Goal: Check status: Check status

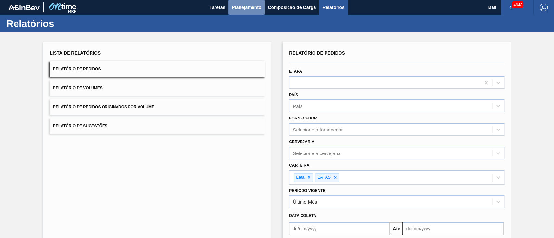
click at [257, 6] on span "Planejamento" at bounding box center [247, 8] width 30 height 8
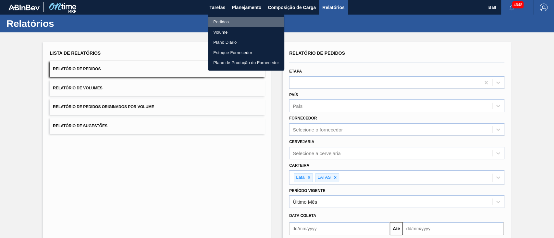
click at [234, 19] on li "Pedidos" at bounding box center [246, 22] width 76 height 10
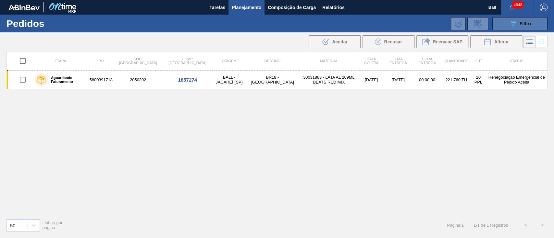
click at [518, 29] on button "089F7B8B-B2A5-4AFE-B5C0-19BA573D28AC Filtro" at bounding box center [519, 23] width 55 height 13
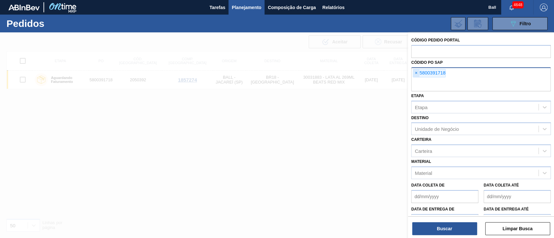
click at [418, 74] on span "×" at bounding box center [416, 73] width 6 height 8
paste input "text"
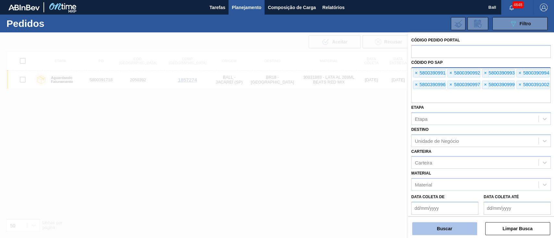
click at [439, 227] on button "Buscar" at bounding box center [444, 229] width 65 height 13
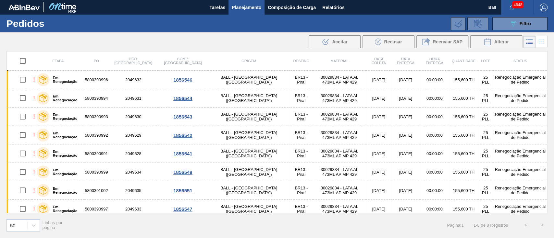
drag, startPoint x: 547, startPoint y: 106, endPoint x: 547, endPoint y: 110, distance: 4.2
click at [547, 110] on div "Etapa PO Cód. Pedido Comp. Carga Origem Destino Material Data coleta Data Entre…" at bounding box center [276, 132] width 541 height 162
drag, startPoint x: 547, startPoint y: 110, endPoint x: 546, endPoint y: 118, distance: 7.8
click at [546, 118] on div "Etapa PO Cód. Pedido Comp. Carga Origem Destino Material Data coleta Data Entre…" at bounding box center [276, 132] width 541 height 162
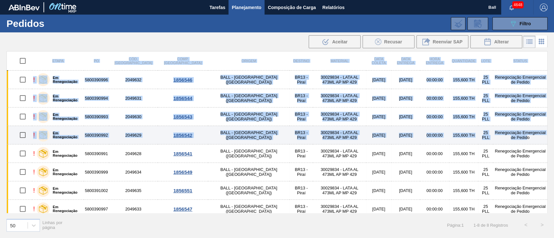
drag, startPoint x: 547, startPoint y: 126, endPoint x: 540, endPoint y: 144, distance: 18.8
click at [540, 144] on div "Etapa PO Cód. Pedido Comp. Carga Origem Destino Material Data coleta Data Entre…" at bounding box center [277, 144] width 554 height 186
click at [366, 130] on td "12/10/2025" at bounding box center [378, 135] width 25 height 18
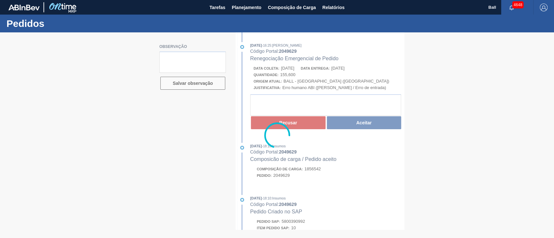
click at [254, 46] on div at bounding box center [277, 135] width 554 height 206
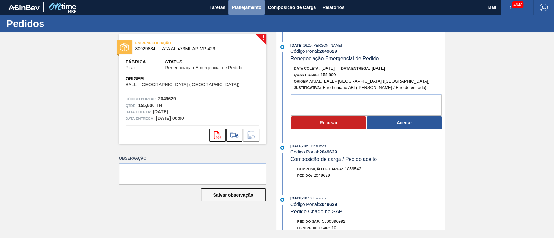
click at [248, 9] on span "Planejamento" at bounding box center [247, 8] width 30 height 8
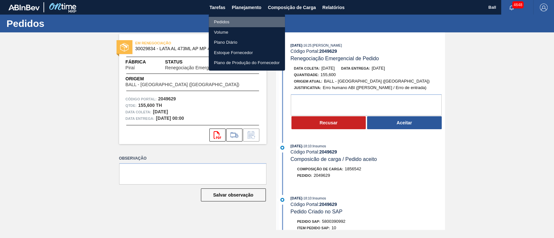
click at [224, 20] on li "Pedidos" at bounding box center [247, 22] width 76 height 10
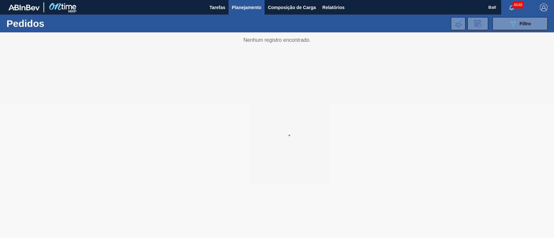
click at [224, 20] on li "Pedidos" at bounding box center [246, 23] width 57 height 6
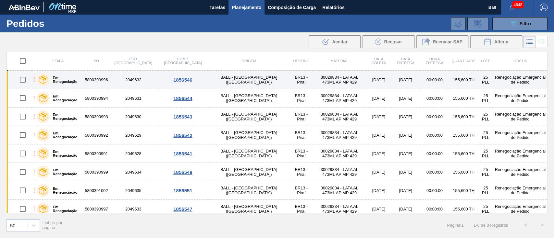
click at [391, 76] on td "[DATE]" at bounding box center [405, 80] width 29 height 18
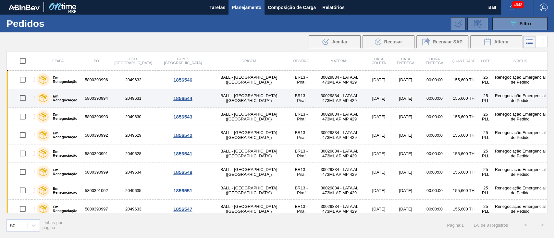
click at [391, 93] on td "[DATE]" at bounding box center [405, 98] width 29 height 18
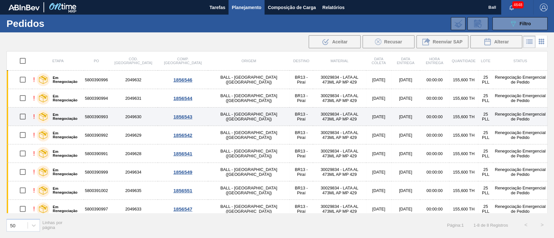
click at [391, 111] on td "[DATE]" at bounding box center [405, 117] width 29 height 18
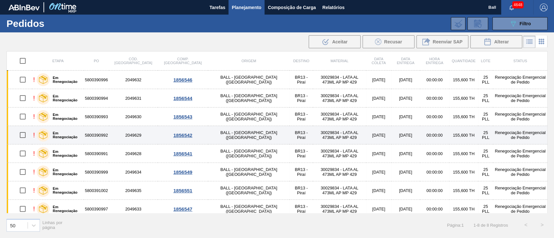
click at [391, 129] on td "[DATE]" at bounding box center [405, 135] width 29 height 18
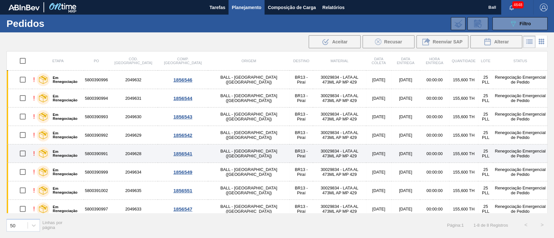
click at [391, 151] on td "[DATE]" at bounding box center [405, 154] width 29 height 18
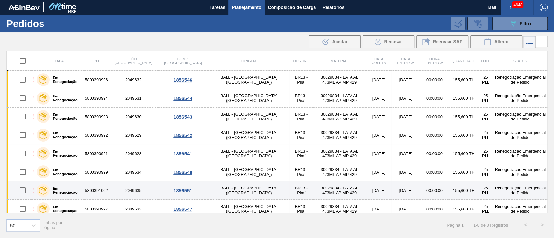
click at [391, 188] on td "[DATE]" at bounding box center [405, 191] width 29 height 18
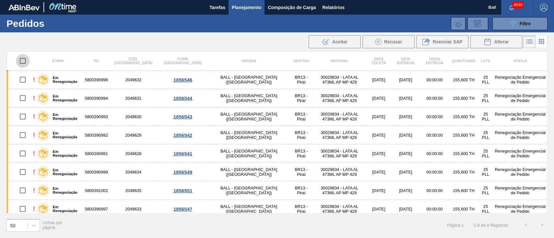
click at [22, 61] on input "checkbox" at bounding box center [23, 61] width 14 height 14
checkbox input "true"
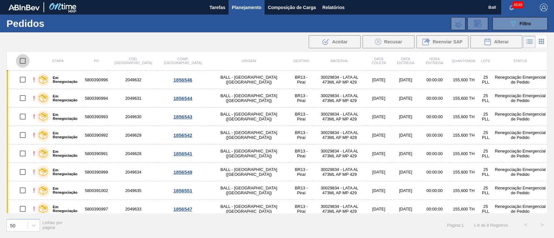
checkbox input "true"
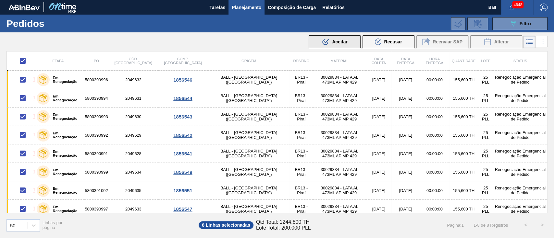
click at [327, 45] on icon ".b{fill:var(--color-action-default)}" at bounding box center [325, 42] width 8 height 8
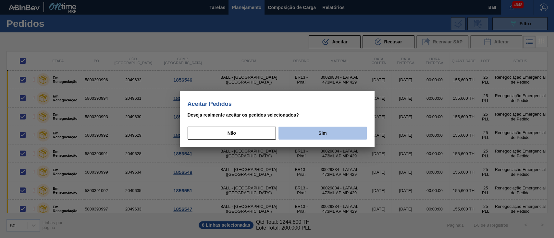
click at [307, 135] on button "Sim" at bounding box center [322, 133] width 88 height 13
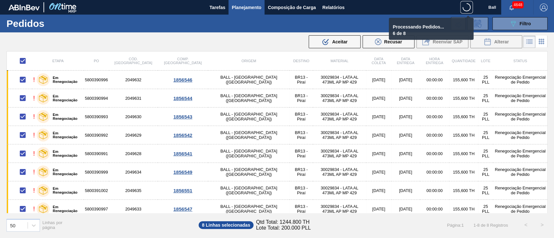
checkbox input "false"
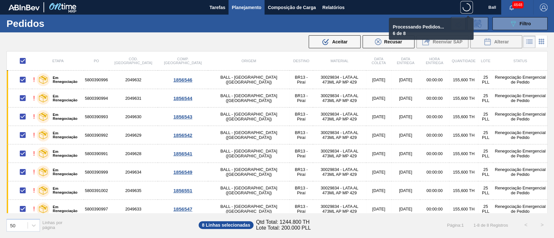
checkbox input "false"
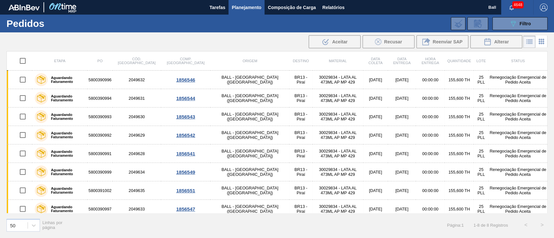
click at [517, 32] on div "089F7B8B-B2A5-4AFE-B5C0-19BA573D28AC Filtro Código Pedido Portal Códido PO SAP …" at bounding box center [326, 23] width 449 height 19
click at [517, 23] on div "089F7B8B-B2A5-4AFE-B5C0-19BA573D28AC Filtro" at bounding box center [520, 24] width 22 height 8
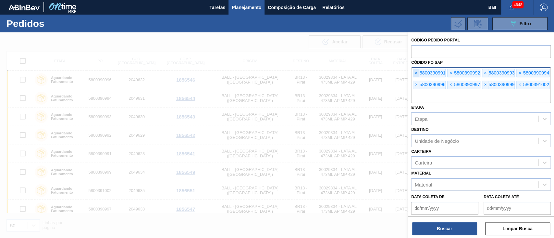
click at [414, 70] on span "×" at bounding box center [416, 73] width 6 height 8
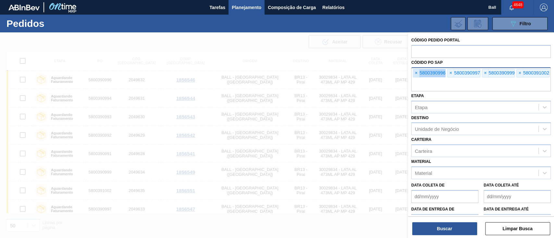
click at [414, 70] on span "×" at bounding box center [416, 73] width 6 height 8
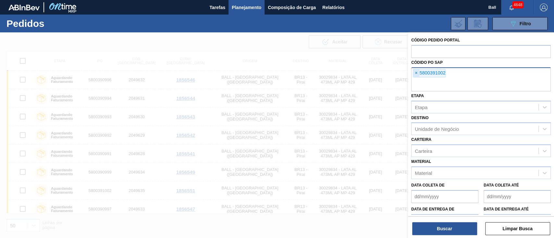
click at [414, 79] on input "text" at bounding box center [480, 85] width 139 height 12
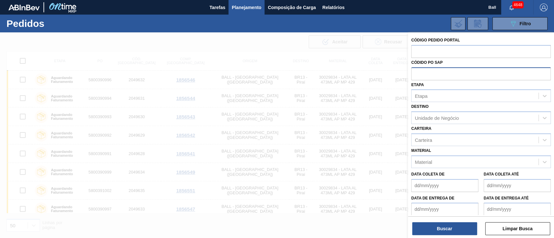
click at [414, 70] on input "text" at bounding box center [480, 73] width 139 height 12
paste input "5800389659"
type input "5800389659"
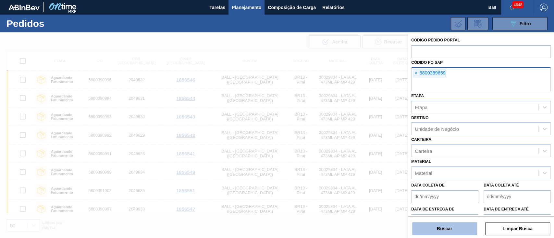
click at [428, 232] on button "Buscar" at bounding box center [444, 229] width 65 height 13
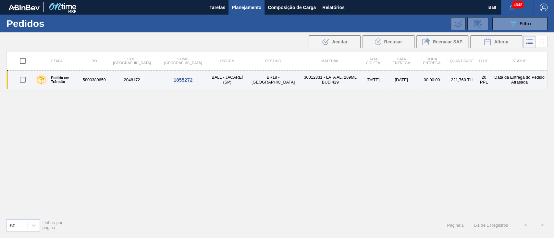
click at [214, 84] on td "BALL - JACAREÍ (SP)" at bounding box center [227, 80] width 36 height 18
